Goal: Task Accomplishment & Management: Manage account settings

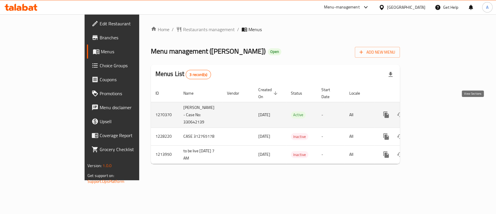
click at [435, 108] on link "enhanced table" at bounding box center [428, 115] width 14 height 14
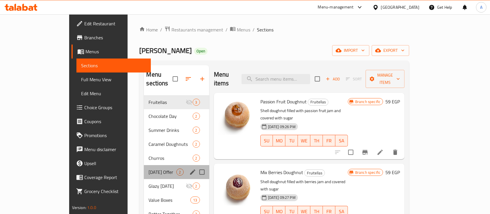
click at [144, 165] on div "Wednesday Offer 2" at bounding box center [176, 172] width 65 height 14
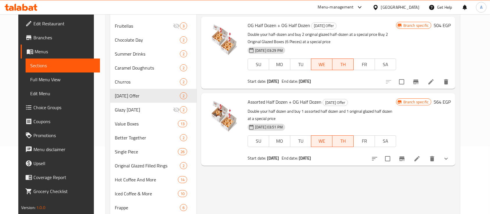
scroll to position [100, 0]
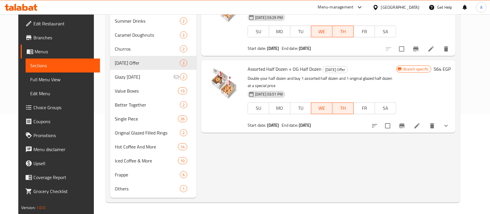
click at [450, 128] on icon "show more" at bounding box center [446, 125] width 7 height 7
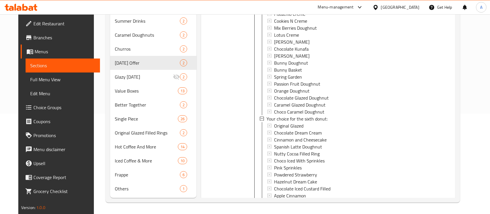
scroll to position [1143, 0]
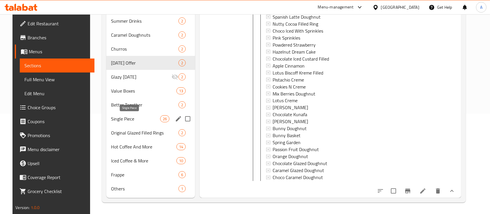
click at [124, 121] on span "Single Piece" at bounding box center [135, 118] width 49 height 7
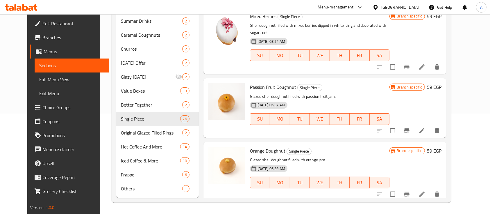
scroll to position [34, 0]
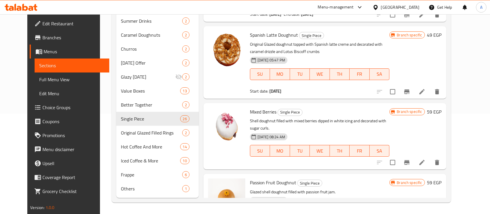
drag, startPoint x: 244, startPoint y: 105, endPoint x: 269, endPoint y: 108, distance: 25.5
click at [269, 108] on span "Mixed Berries" at bounding box center [263, 111] width 26 height 9
copy span "Mixed Berries"
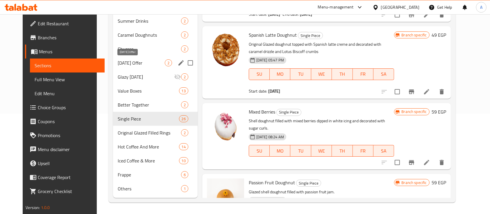
drag, startPoint x: 110, startPoint y: 59, endPoint x: 146, endPoint y: 66, distance: 36.2
click at [118, 59] on span "[DATE] Offer" at bounding box center [141, 62] width 47 height 7
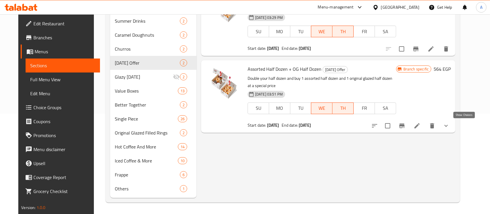
click at [450, 126] on icon "show more" at bounding box center [446, 125] width 7 height 7
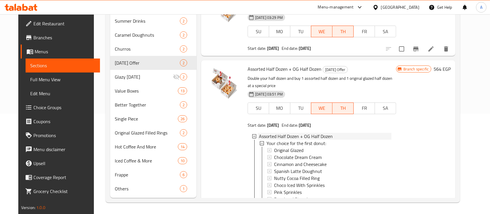
click at [356, 134] on div "Assorted Half Dozen + OG Half Dozen" at bounding box center [325, 136] width 133 height 7
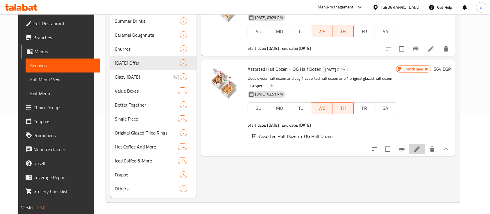
click at [421, 152] on icon at bounding box center [417, 148] width 7 height 7
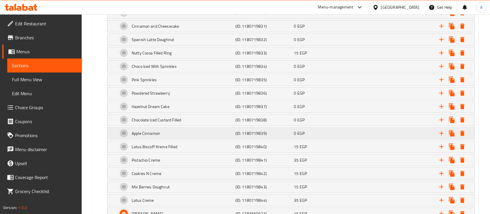
scroll to position [426, 0]
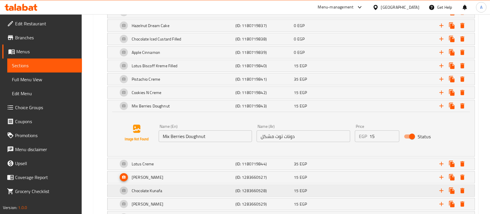
scroll to position [465, 0]
drag, startPoint x: 213, startPoint y: 137, endPoint x: 160, endPoint y: 132, distance: 53.5
click at [160, 132] on input "Mix Berries Doughnut" at bounding box center [205, 136] width 93 height 12
paste input "ed Berries"
type input "Mixed Berries"
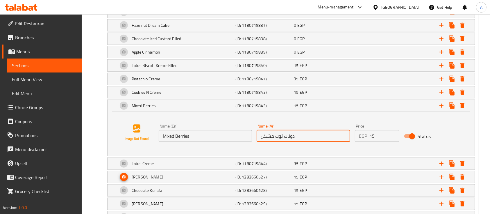
click at [307, 134] on input "دونات توت مشكل" at bounding box center [303, 136] width 93 height 12
paste input "وت ميكس"
type input "توت ميكس"
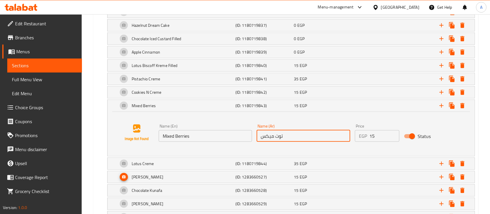
click at [283, 119] on div "Name (En) Mixed Berries Name (En) Name (Ar) توت ميكس Name (Ar) Price EGP 15 Pri…" at bounding box center [291, 132] width 353 height 44
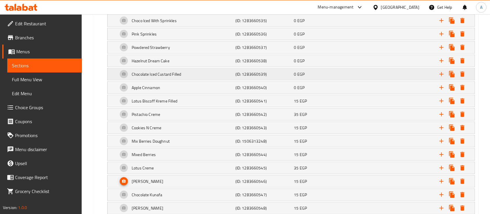
scroll to position [891, 0]
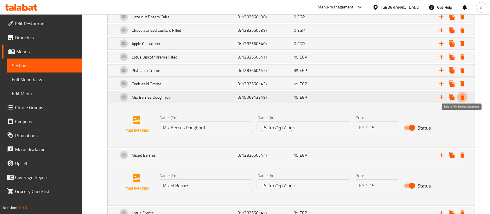
click at [465, 94] on icon "Expand" at bounding box center [462, 97] width 7 height 7
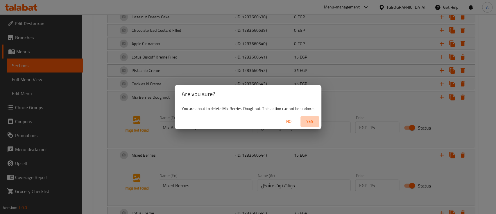
click at [312, 125] on span "Yes" at bounding box center [310, 121] width 14 height 7
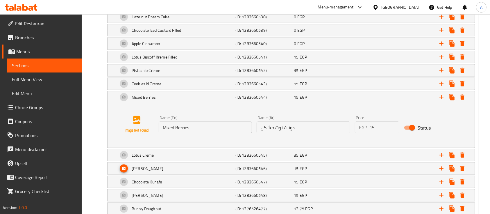
click at [301, 125] on input "دونات توت مشكل" at bounding box center [303, 128] width 93 height 12
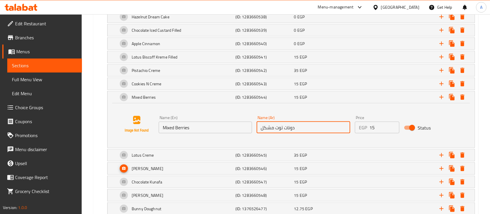
click at [301, 125] on input "دونات توت مشكل" at bounding box center [303, 128] width 93 height 12
paste input "وت ميكس"
type input "توت ميكس"
click at [190, 124] on input "Mixed Berries" at bounding box center [205, 128] width 93 height 12
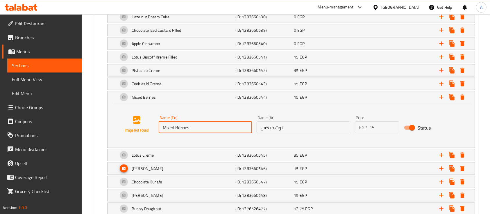
click at [223, 139] on div "Name (En) Mixed Berries Name (En) Name (Ar) توت ميكس Name (Ar) Price EGP 15 Pri…" at bounding box center [291, 124] width 353 height 44
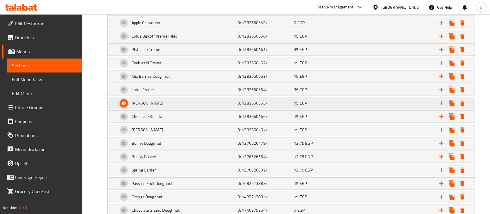
scroll to position [1318, 0]
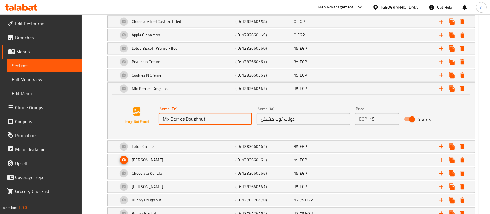
drag, startPoint x: 209, startPoint y: 116, endPoint x: 158, endPoint y: 113, distance: 50.7
click at [158, 113] on div "Name (En) Mix Berries Doughnut Name (En)" at bounding box center [205, 115] width 98 height 22
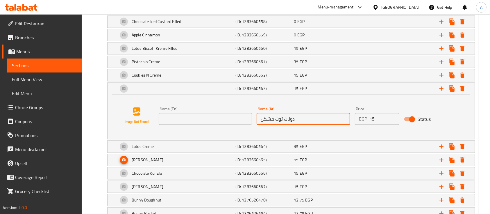
click at [265, 113] on input "دونات توت مشكل" at bounding box center [303, 119] width 93 height 12
click at [262, 113] on input "دونات توت مشكل" at bounding box center [303, 119] width 93 height 12
drag, startPoint x: 261, startPoint y: 115, endPoint x: 307, endPoint y: 114, distance: 45.6
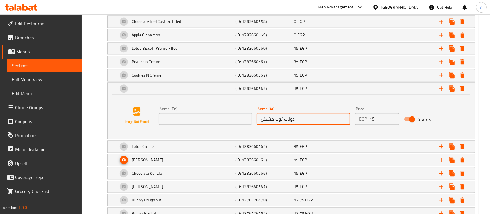
click at [307, 114] on input "دونات توت مشكل" at bounding box center [303, 119] width 93 height 12
click at [189, 114] on input "text" at bounding box center [205, 119] width 93 height 12
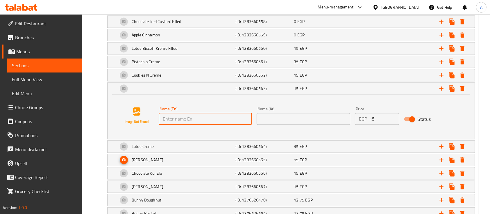
paste input "Mixed Berries"
type input "Mixed Berries"
click at [333, 113] on input "text" at bounding box center [303, 119] width 93 height 12
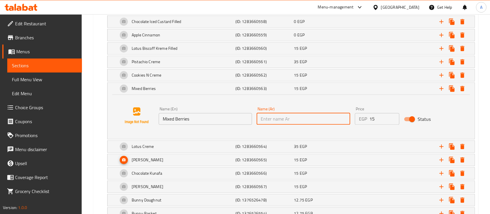
paste input "توت ميكس"
type input "توت ميكس"
click at [344, 124] on div "Name (En) Mixed Berries Name (En) Name (Ar) توت ميكس Name (Ar) Price EGP 15 Pri…" at bounding box center [291, 115] width 353 height 44
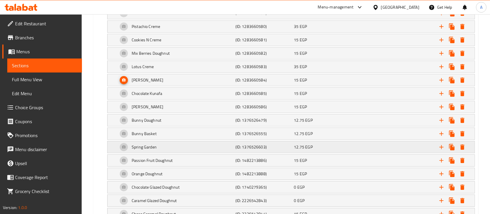
scroll to position [1783, 0]
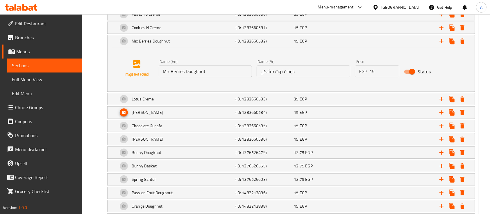
click at [206, 65] on input "Mix Berries Doughnut" at bounding box center [205, 71] width 93 height 12
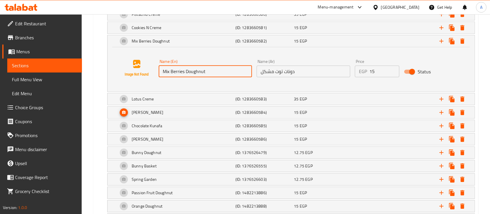
click at [206, 65] on input "Mix Berries Doughnut" at bounding box center [205, 71] width 93 height 12
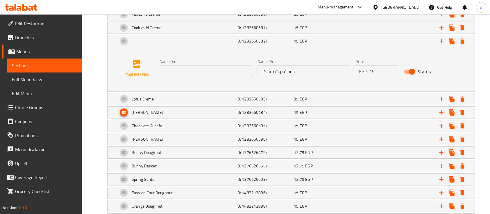
click at [193, 65] on input "text" at bounding box center [205, 71] width 93 height 12
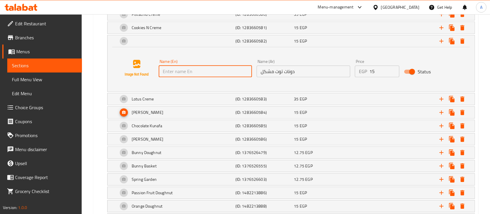
paste input "Mixed Berries"
type input "Mixed Berries"
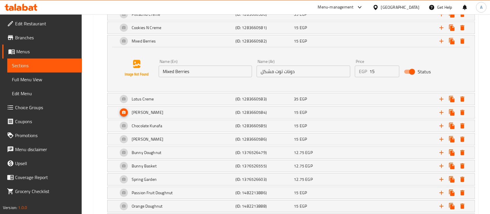
click at [315, 68] on input "دونات توت مشكل" at bounding box center [303, 71] width 93 height 12
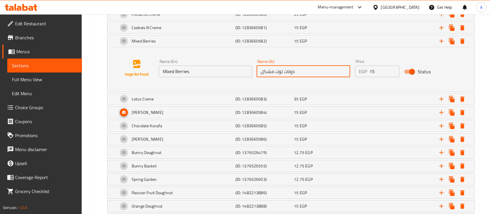
click at [315, 68] on input "دونات توت مشكل" at bounding box center [303, 71] width 93 height 12
paste input "وت ميكس"
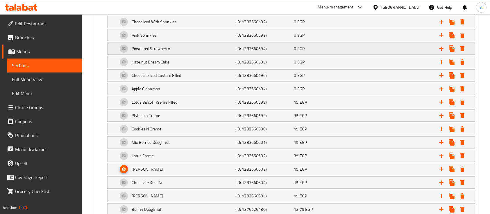
scroll to position [2054, 0]
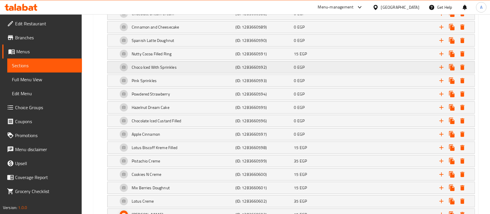
type input "توت ميكس"
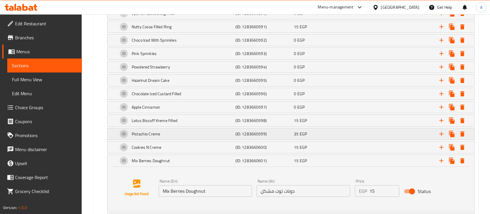
scroll to position [2093, 0]
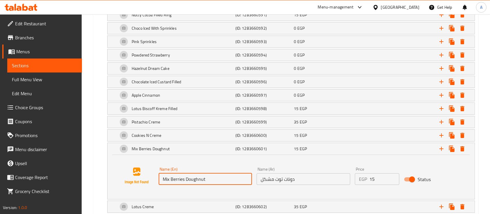
click at [213, 173] on input "Mix Berries Doughnut" at bounding box center [205, 179] width 93 height 12
click at [301, 173] on input "دونات توت مشكل" at bounding box center [303, 179] width 93 height 12
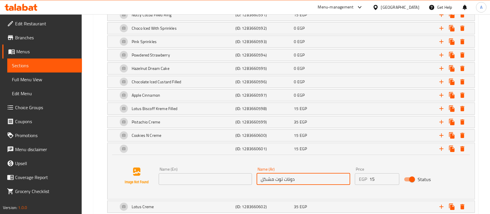
click at [301, 173] on input "دونات توت مشكل" at bounding box center [303, 179] width 93 height 12
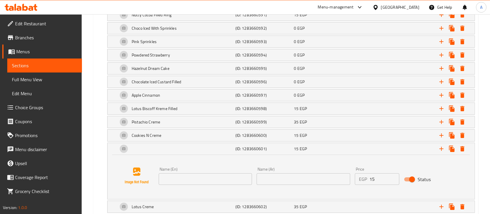
click at [190, 173] on input "text" at bounding box center [205, 179] width 93 height 12
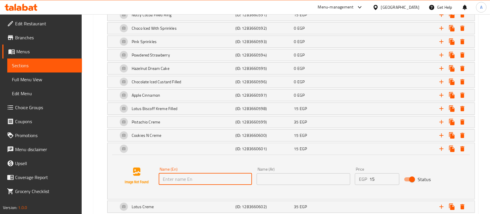
paste input "Mixed Berries"
type input "Mixed Berries"
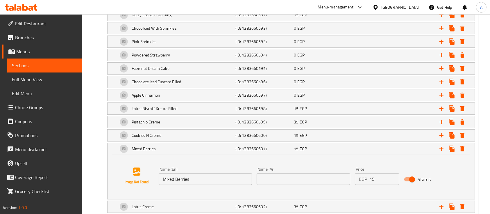
click at [314, 176] on input "text" at bounding box center [303, 179] width 93 height 12
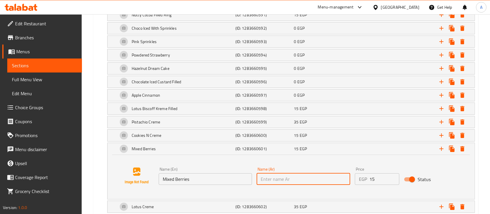
paste input "توت ميكس"
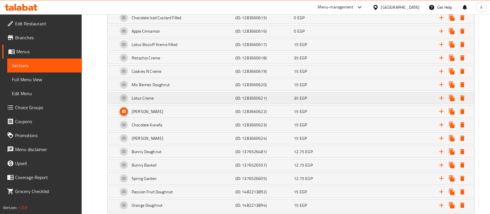
scroll to position [2560, 0]
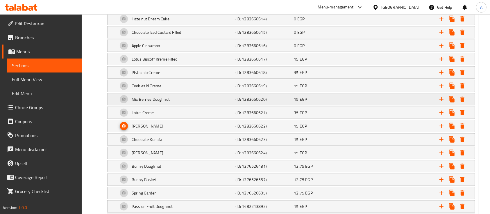
type input "توت ميكس"
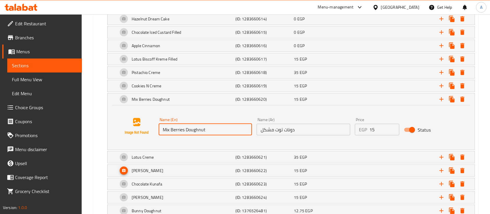
click at [207, 124] on input "Mix Berries Doughnut" at bounding box center [205, 130] width 93 height 12
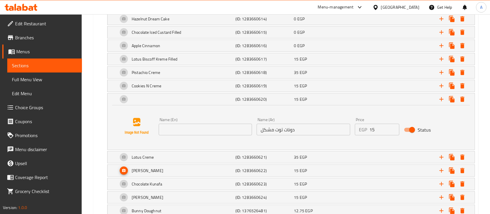
click at [222, 124] on input "text" at bounding box center [205, 130] width 93 height 12
paste input "Mixed Berries"
type input "Mixed Berries"
click at [313, 124] on input "دونات توت مشكل" at bounding box center [303, 130] width 93 height 12
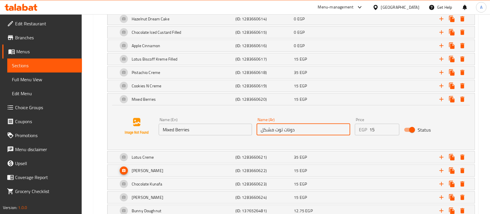
click at [313, 124] on input "دونات توت مشكل" at bounding box center [303, 130] width 93 height 12
paste input "توت ميكس"
type input "توت ميكس"
click at [298, 104] on div "Name (En) Mixed Berries Name (En) Name (Ar) توت ميكس Name (Ar) Price EGP 15 Pri…" at bounding box center [291, 126] width 353 height 44
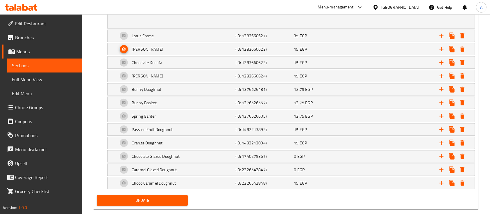
scroll to position [2682, 0]
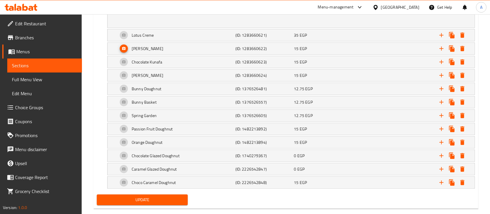
click at [147, 196] on span "Update" at bounding box center [142, 199] width 82 height 7
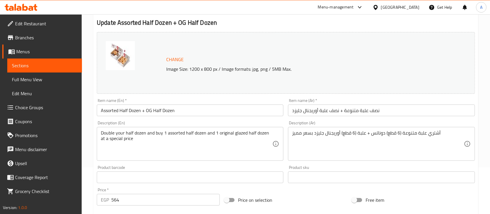
scroll to position [0, 0]
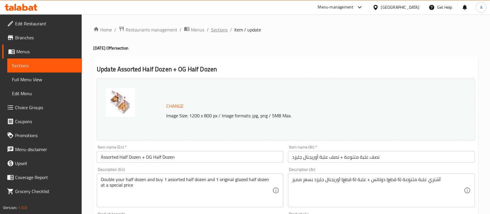
click at [218, 32] on span "Sections" at bounding box center [219, 29] width 17 height 7
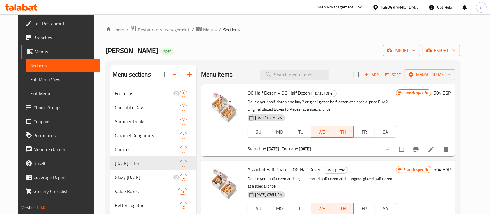
click at [33, 39] on span "Branches" at bounding box center [64, 37] width 62 height 7
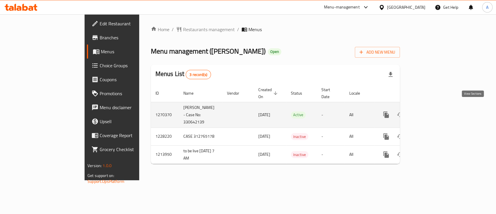
click at [435, 108] on link "enhanced table" at bounding box center [428, 115] width 14 height 14
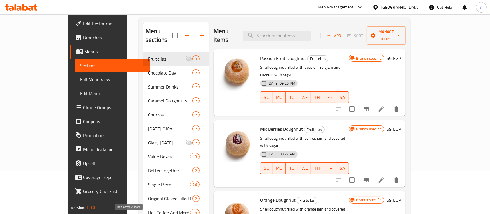
scroll to position [77, 0]
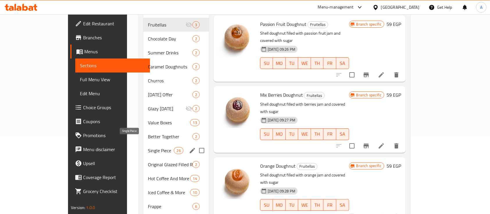
click at [143, 143] on div "Single Piece 26" at bounding box center [176, 150] width 66 height 14
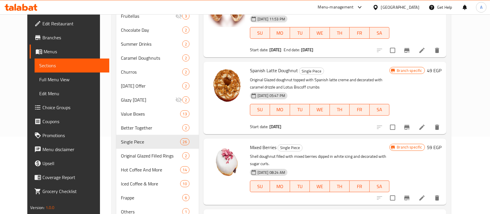
scroll to position [39, 0]
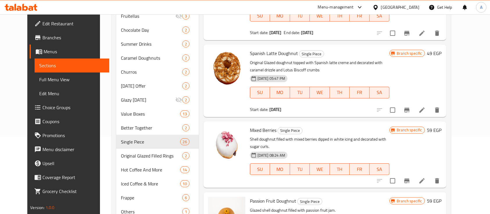
click at [430, 175] on li at bounding box center [422, 180] width 16 height 10
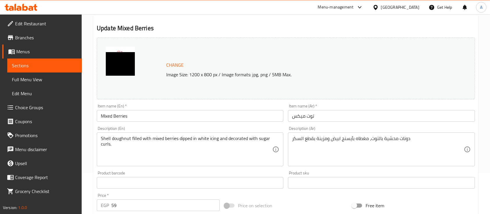
scroll to position [77, 0]
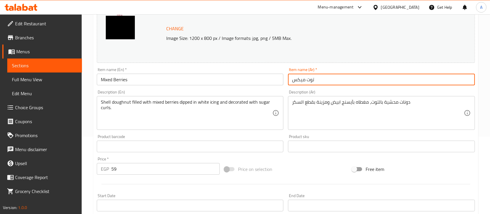
drag, startPoint x: 315, startPoint y: 79, endPoint x: 290, endPoint y: 75, distance: 25.1
click at [290, 75] on input "توت ميكس" at bounding box center [381, 80] width 187 height 12
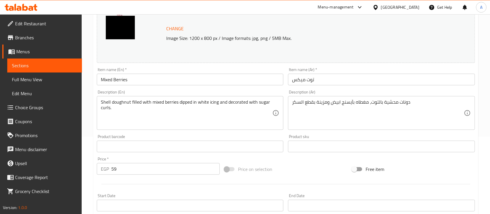
click at [279, 36] on p "Image Size: 1200 x 800 px / Image formats: jpg, png / 5MB Max." at bounding box center [299, 38] width 270 height 7
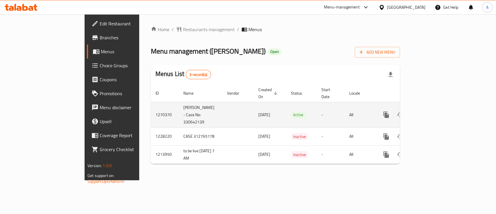
click at [432, 111] on icon "enhanced table" at bounding box center [428, 114] width 7 height 7
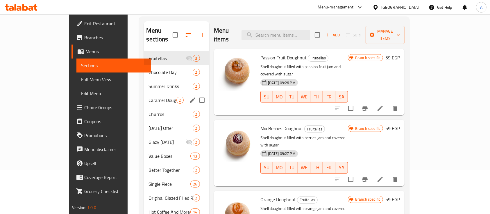
scroll to position [77, 0]
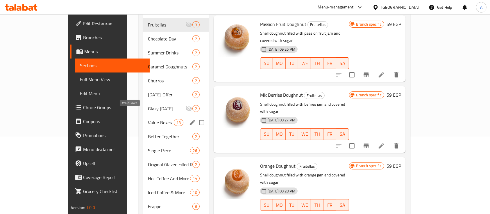
click at [148, 119] on span "Value Boxes" at bounding box center [161, 122] width 26 height 7
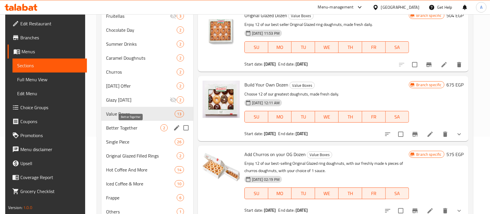
click at [125, 129] on span "Better Together" at bounding box center [133, 127] width 54 height 7
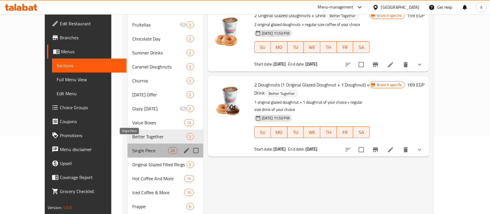
click at [132, 147] on span "Single Piece" at bounding box center [150, 150] width 36 height 7
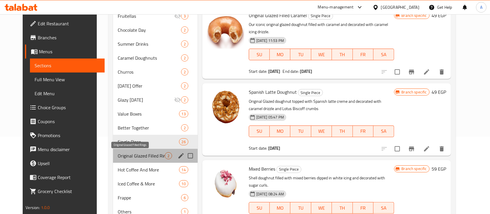
click at [131, 154] on span "Original Glazed Filled Rings" at bounding box center [141, 155] width 47 height 7
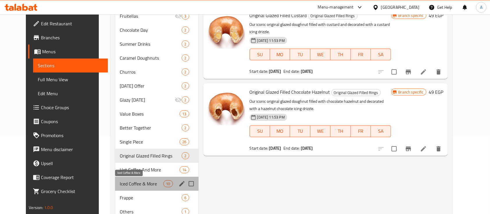
click at [126, 186] on span "Iced Coffee & More" at bounding box center [142, 183] width 44 height 7
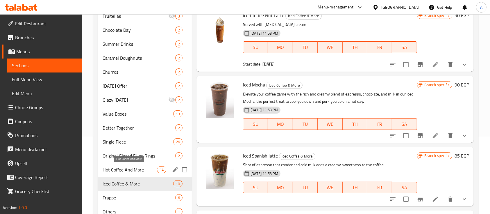
click at [134, 171] on span "Hot Coffee And More" at bounding box center [130, 169] width 54 height 7
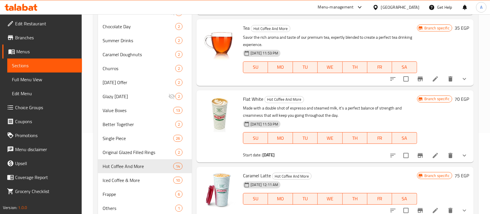
scroll to position [100, 0]
